Goal: Navigation & Orientation: Find specific page/section

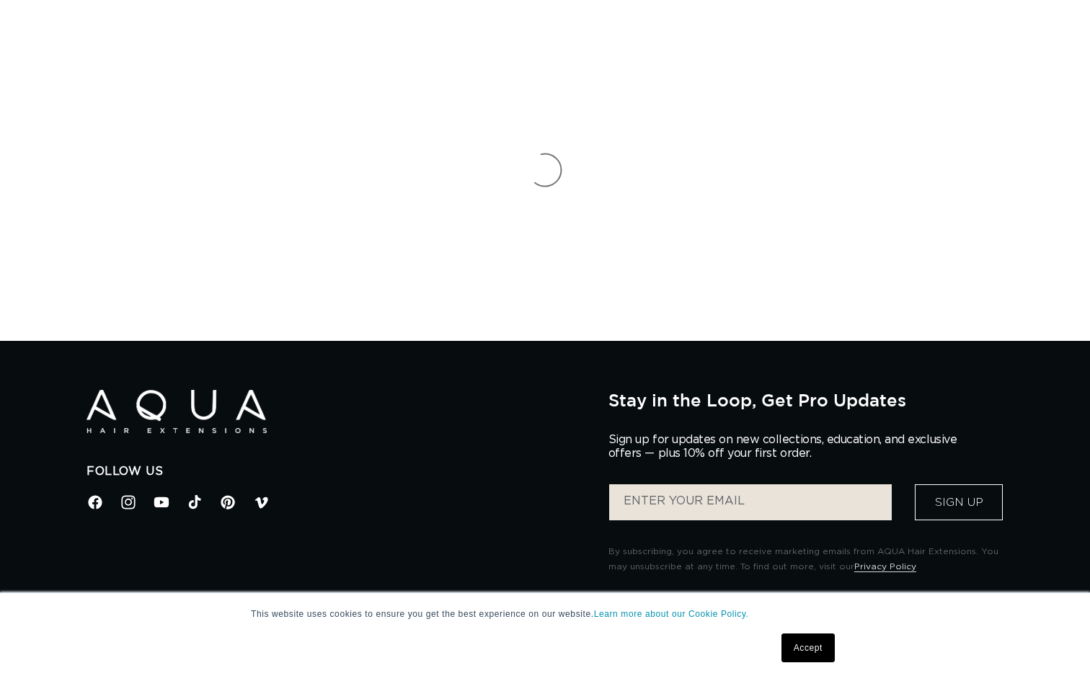
scroll to position [396, 0]
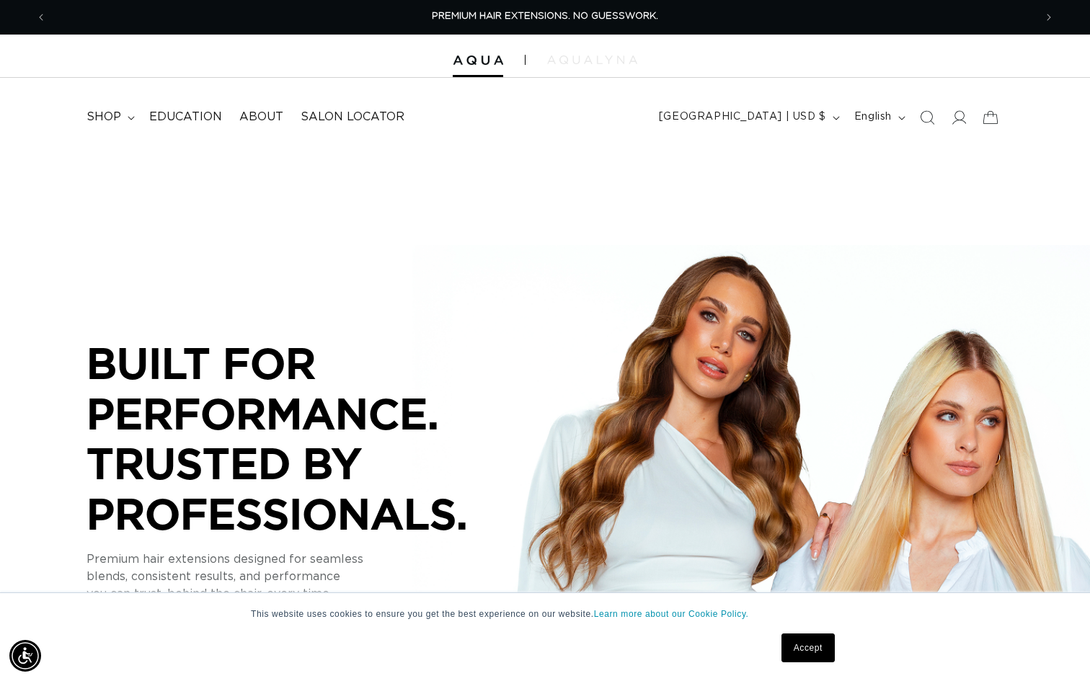
click at [561, 55] on img at bounding box center [592, 59] width 90 height 9
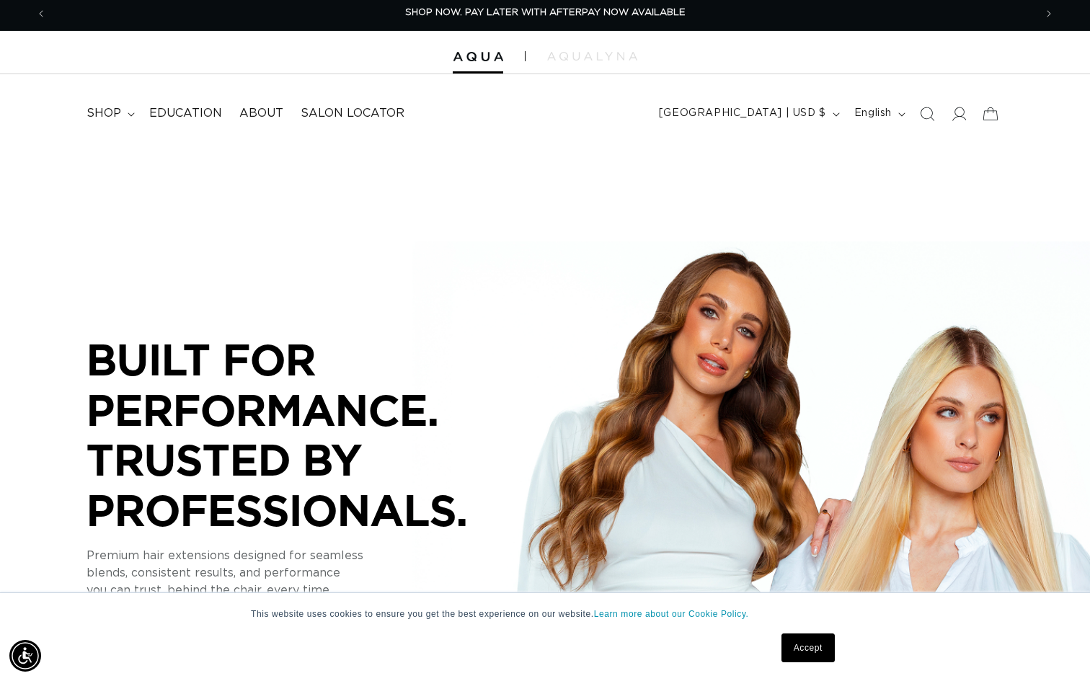
scroll to position [176, 0]
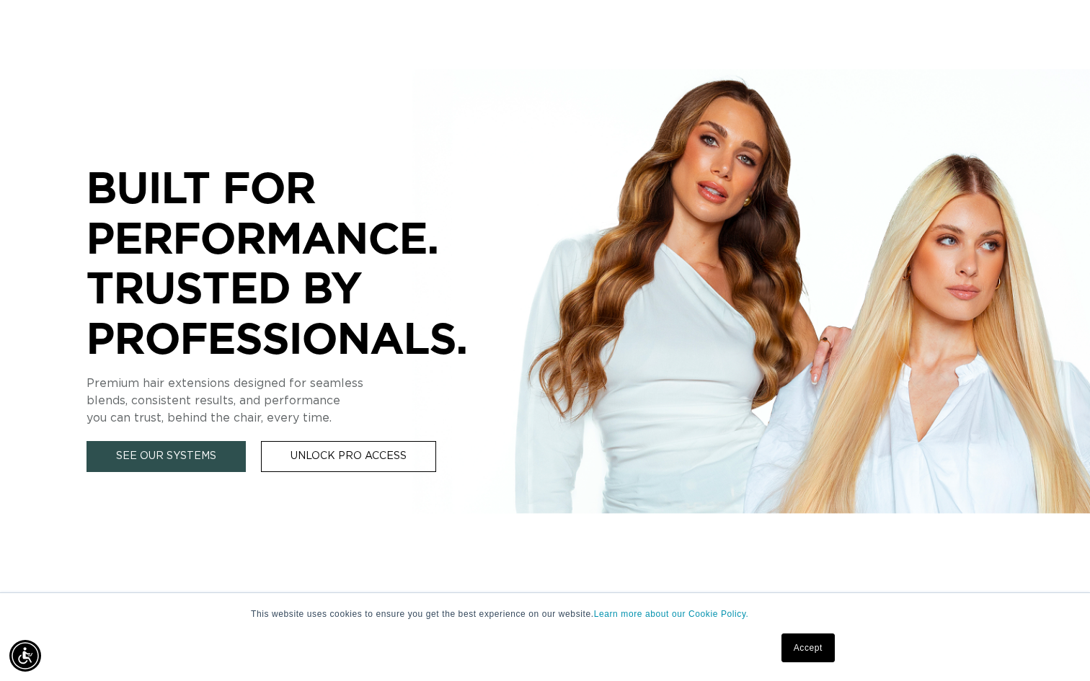
click at [197, 450] on link "See Our Systems" at bounding box center [165, 456] width 159 height 31
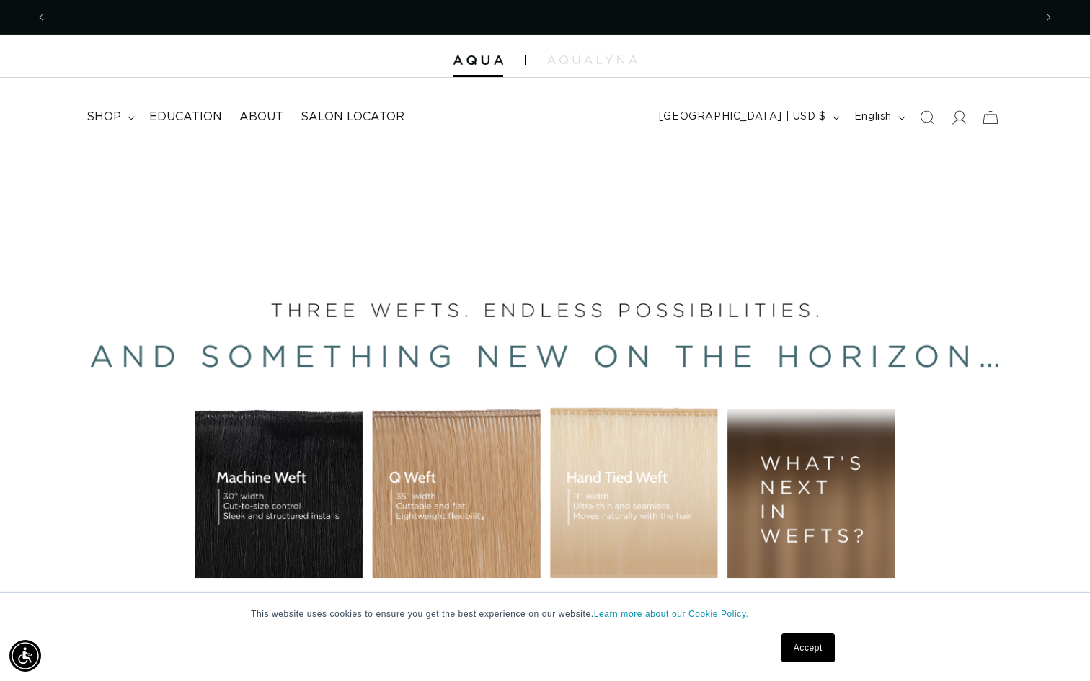
scroll to position [0, 0]
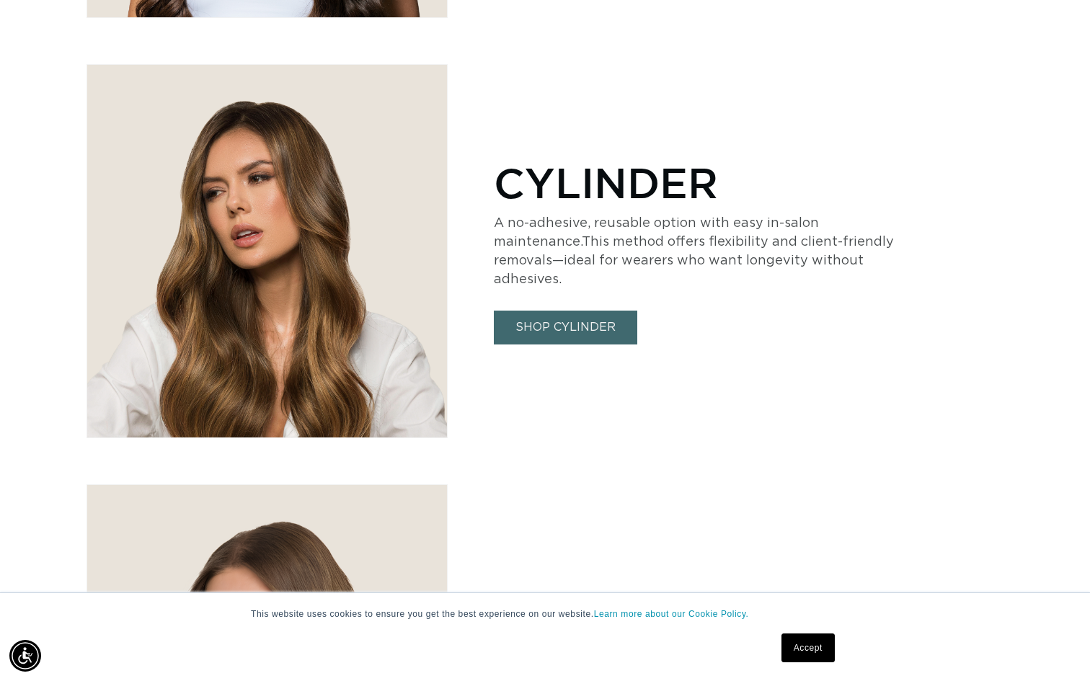
scroll to position [0, 1975]
